Goal: Task Accomplishment & Management: Use online tool/utility

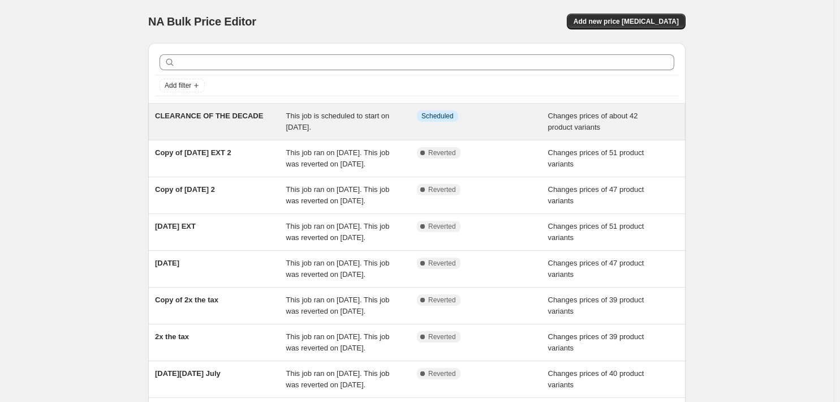
click at [286, 131] on span "This job is scheduled to start on [DATE]." at bounding box center [338, 121] width 104 height 20
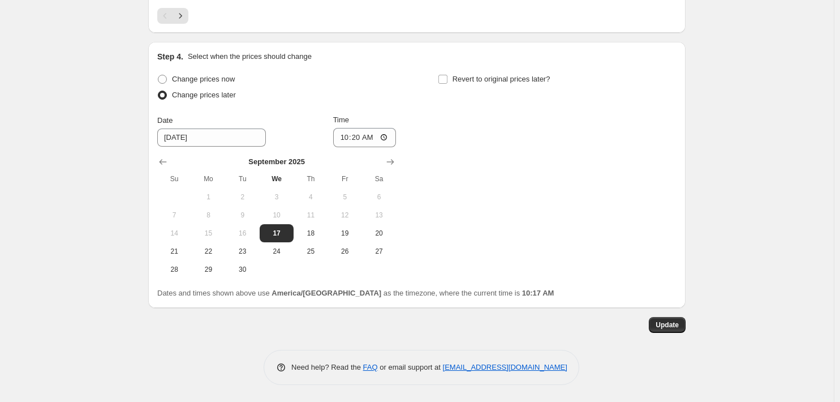
scroll to position [2468, 0]
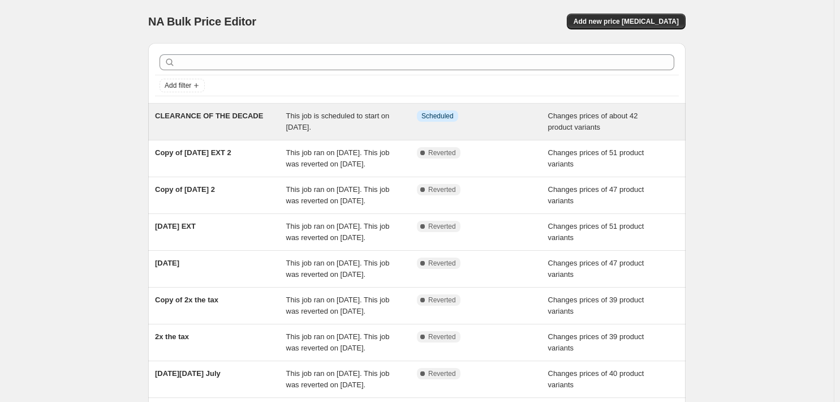
click at [233, 133] on div "CLEARANCE OF THE DECADE" at bounding box center [220, 121] width 131 height 23
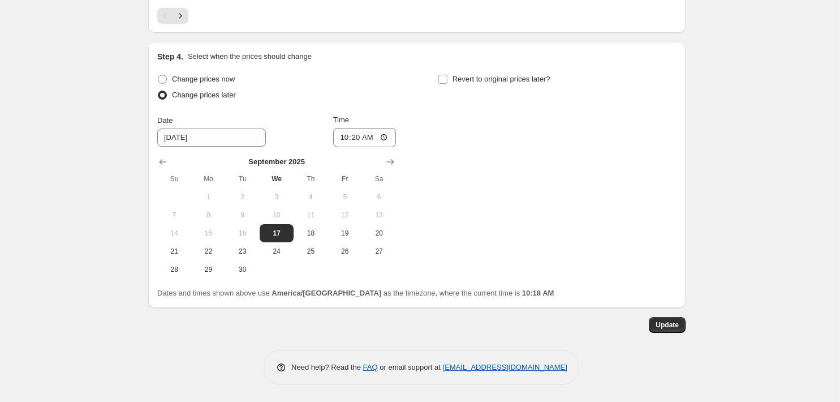
scroll to position [2585, 0]
click at [172, 83] on span "Change prices now" at bounding box center [203, 79] width 63 height 8
click at [158, 75] on input "Change prices now" at bounding box center [158, 75] width 1 height 1
radio input "true"
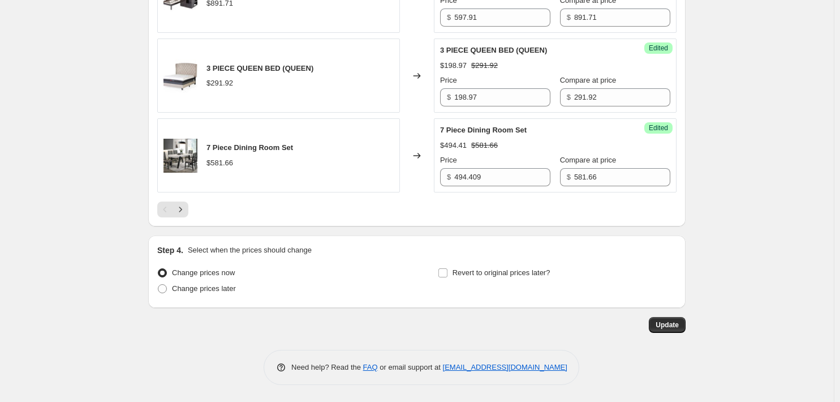
scroll to position [2351, 0]
click at [679, 320] on span "Update" at bounding box center [667, 324] width 23 height 9
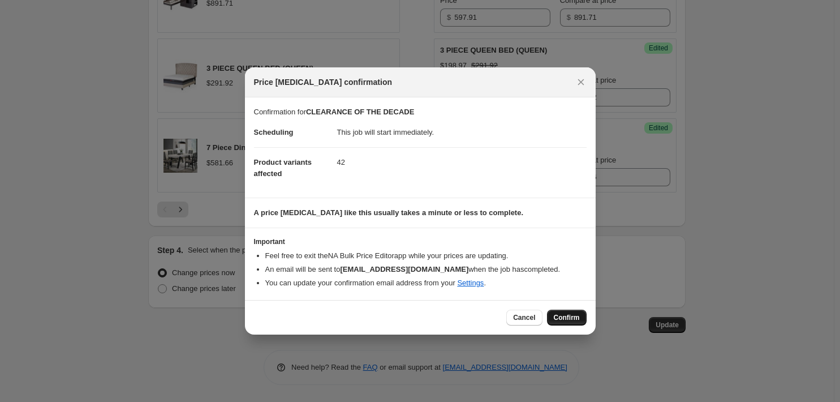
click at [587, 325] on button "Confirm" at bounding box center [567, 317] width 40 height 16
